Goal: Information Seeking & Learning: Learn about a topic

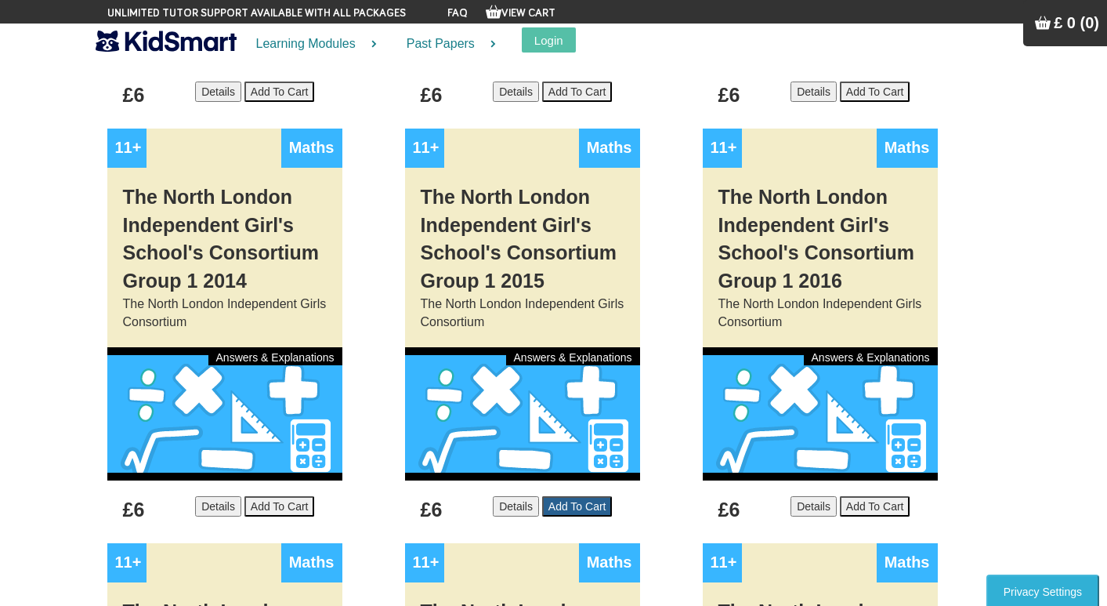
scroll to position [784, 0]
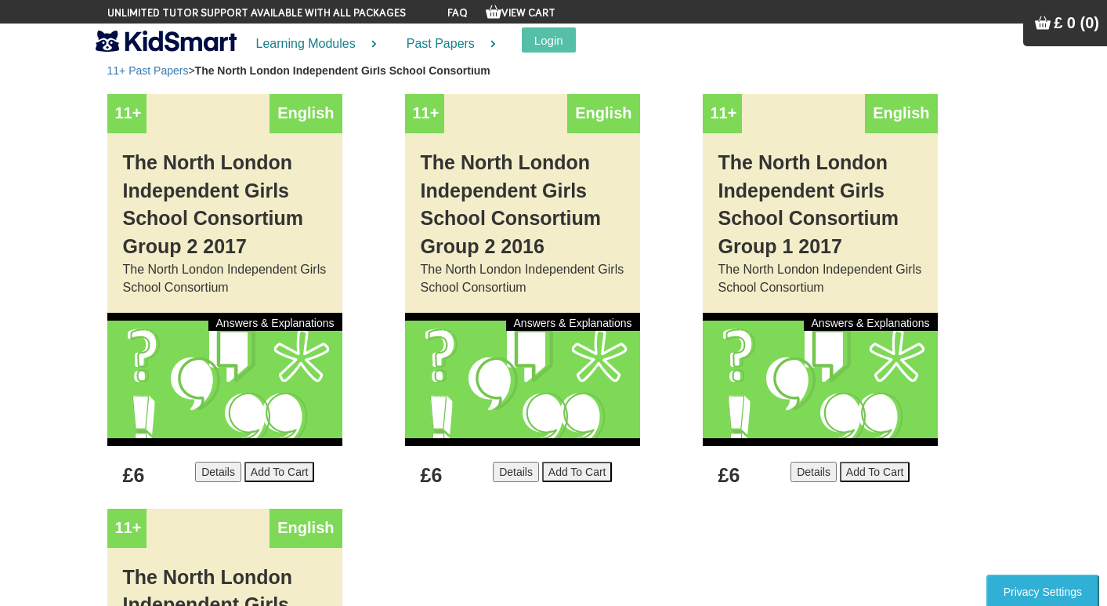
click at [797, 472] on button "Details" at bounding box center [814, 472] width 46 height 20
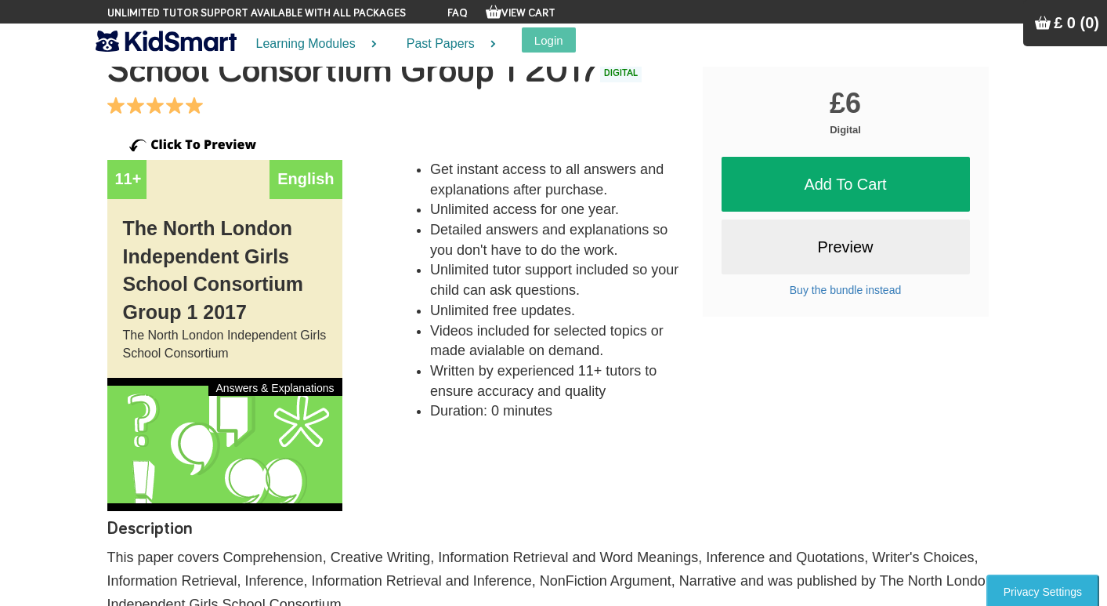
scroll to position [78, 0]
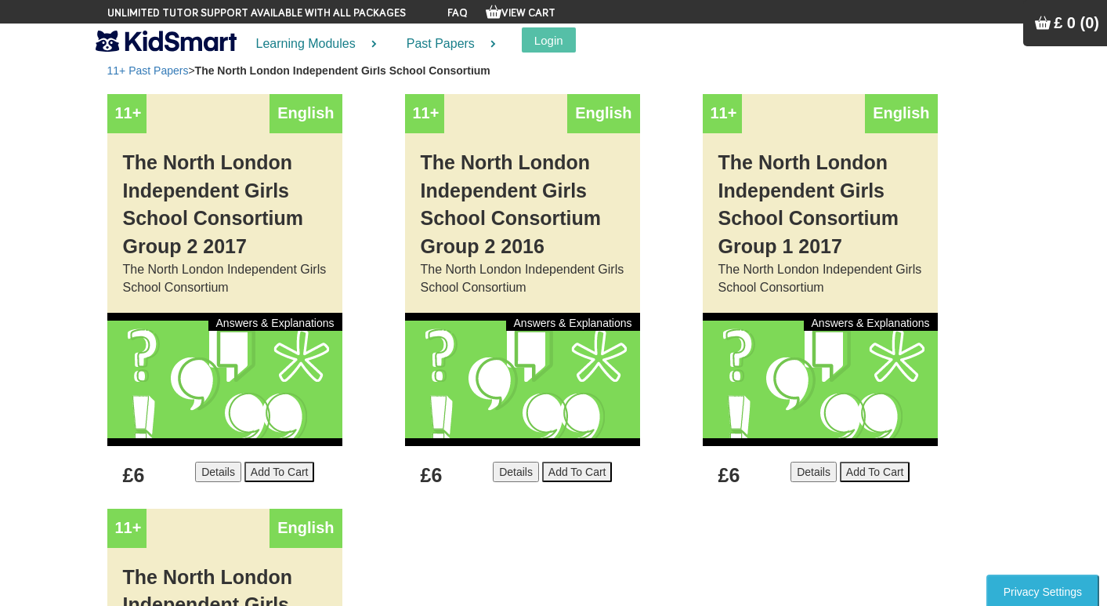
click at [213, 470] on button "Details" at bounding box center [218, 472] width 46 height 20
